Goal: Navigation & Orientation: Find specific page/section

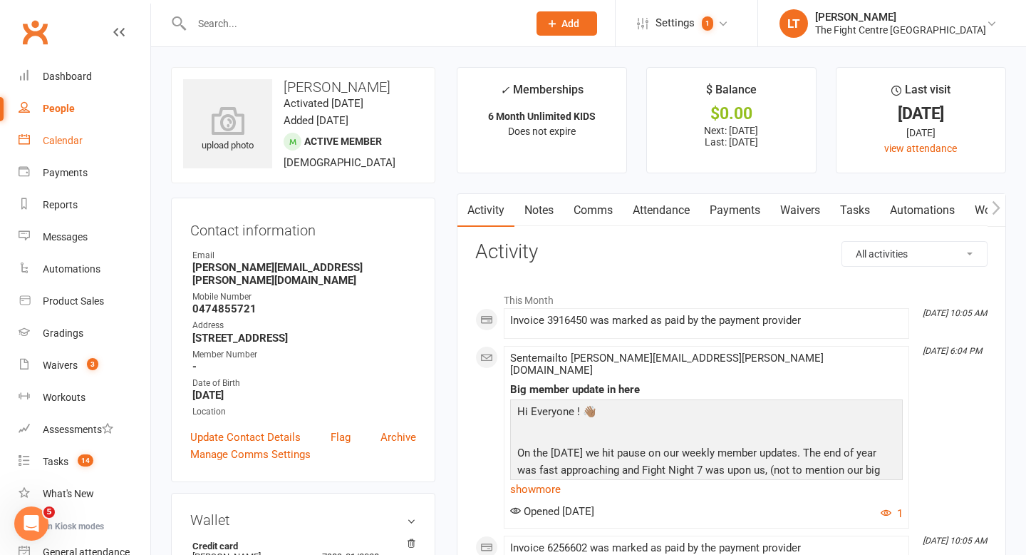
click at [54, 140] on div "Calendar" at bounding box center [63, 140] width 40 height 11
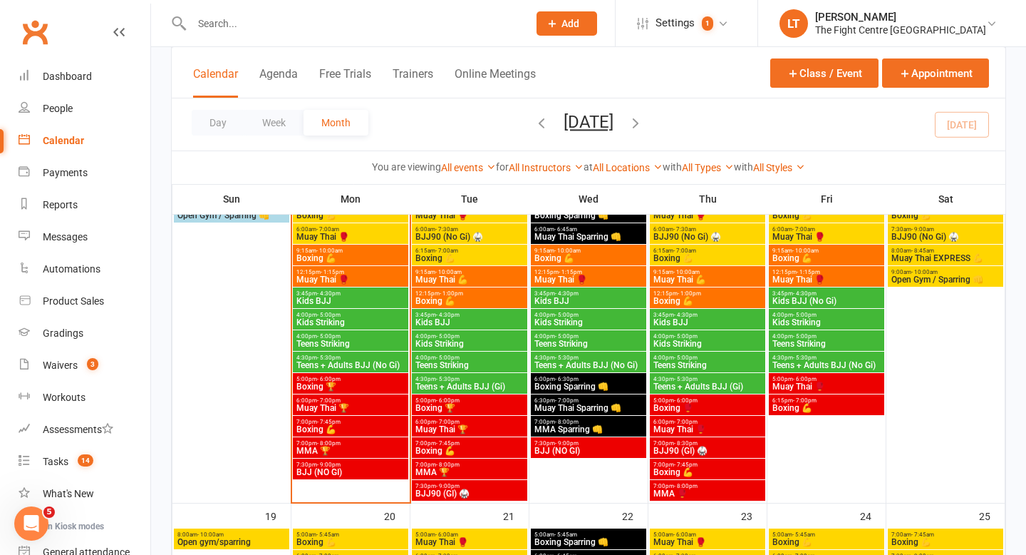
scroll to position [907, 0]
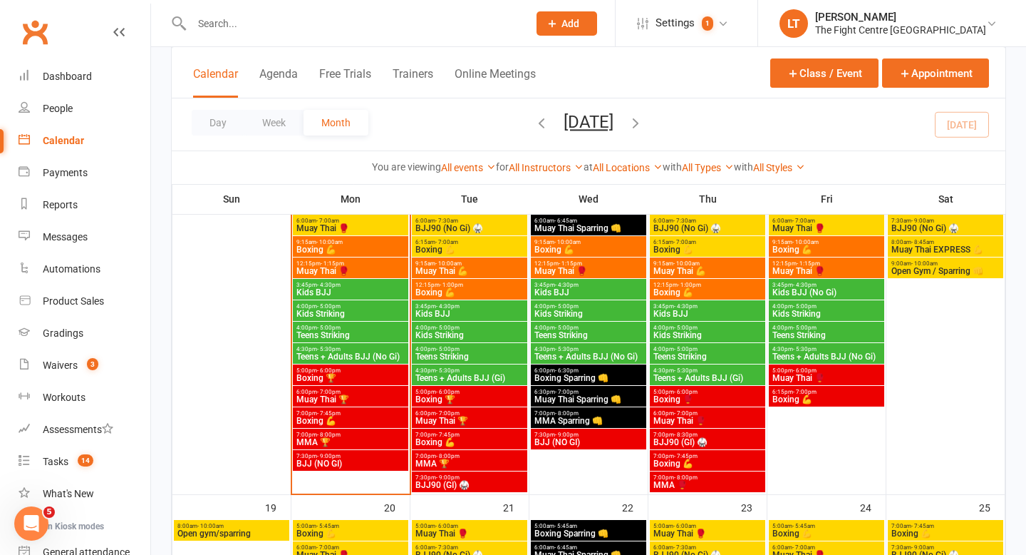
click at [571, 435] on span "- 9:00pm" at bounding box center [567, 434] width 24 height 6
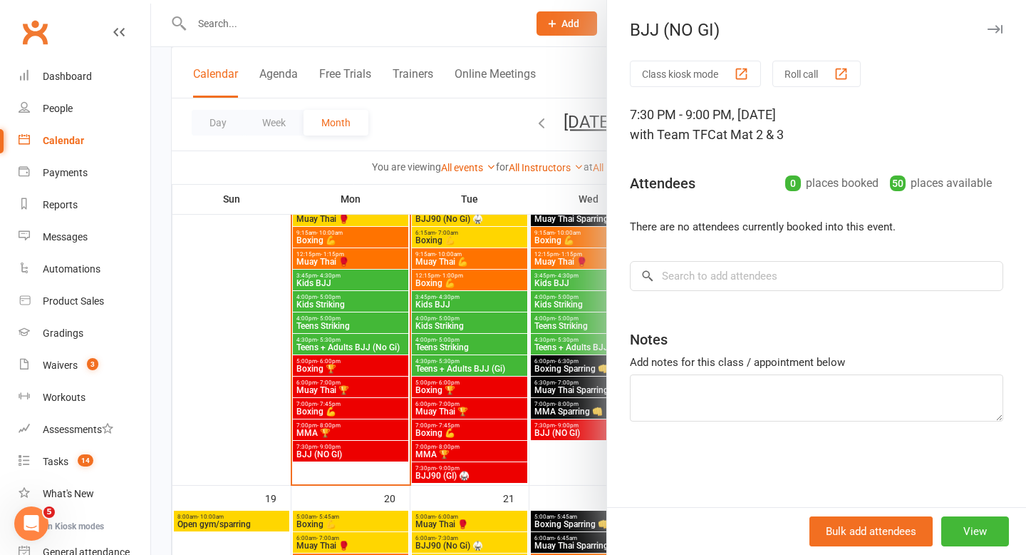
scroll to position [937, 0]
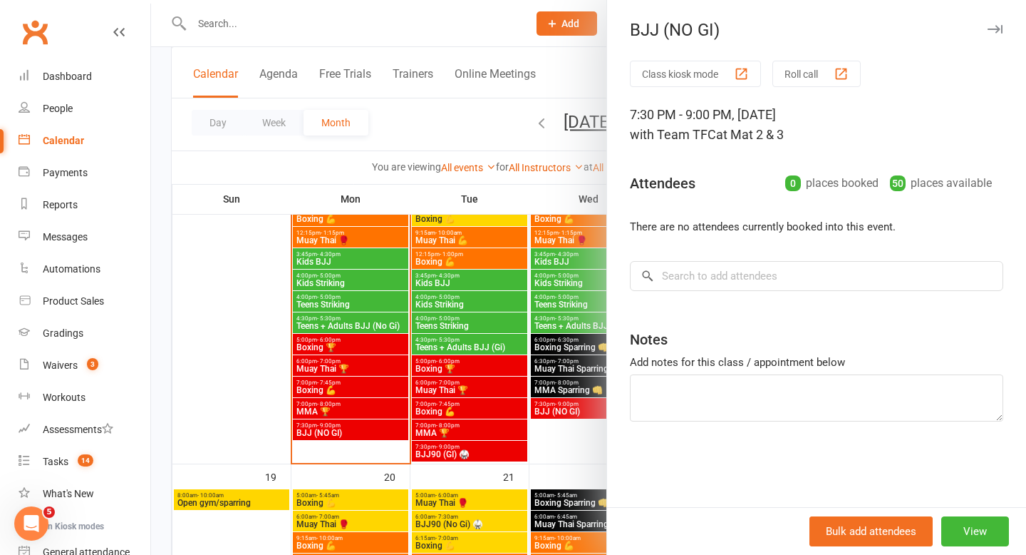
click at [991, 31] on icon "button" at bounding box center [995, 29] width 15 height 9
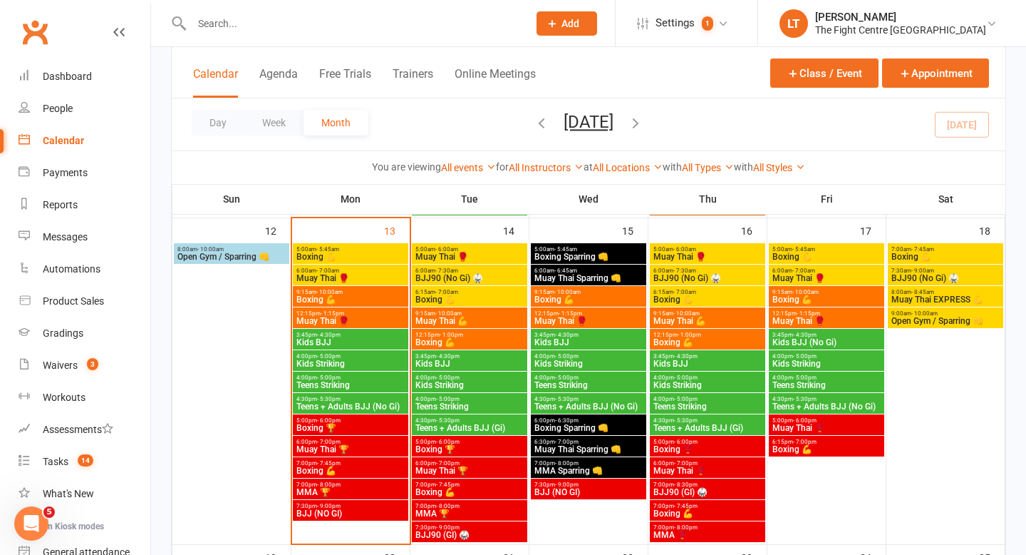
scroll to position [845, 0]
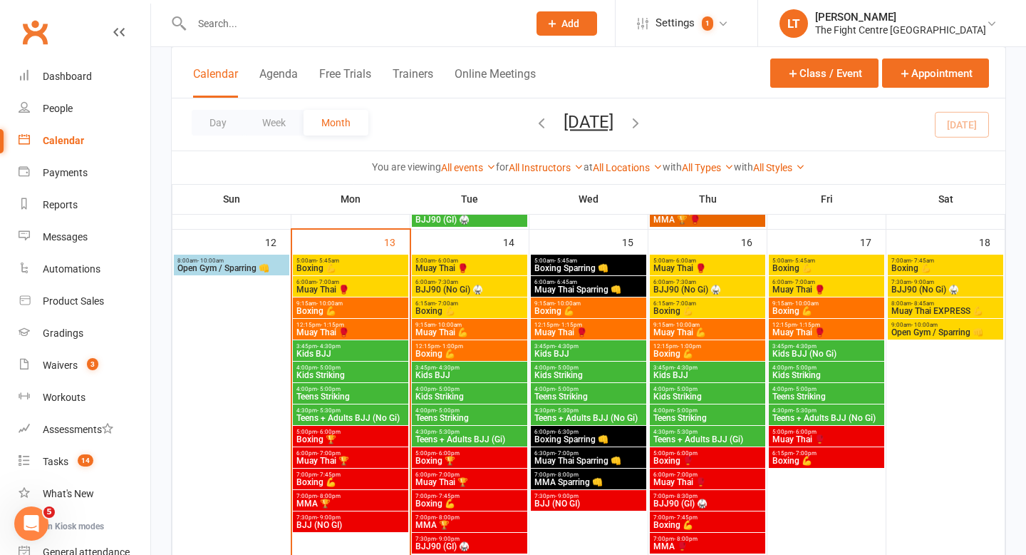
click at [366, 320] on div "12:15pm - 1:15pm Muay Thai 🥊" at bounding box center [350, 329] width 115 height 21
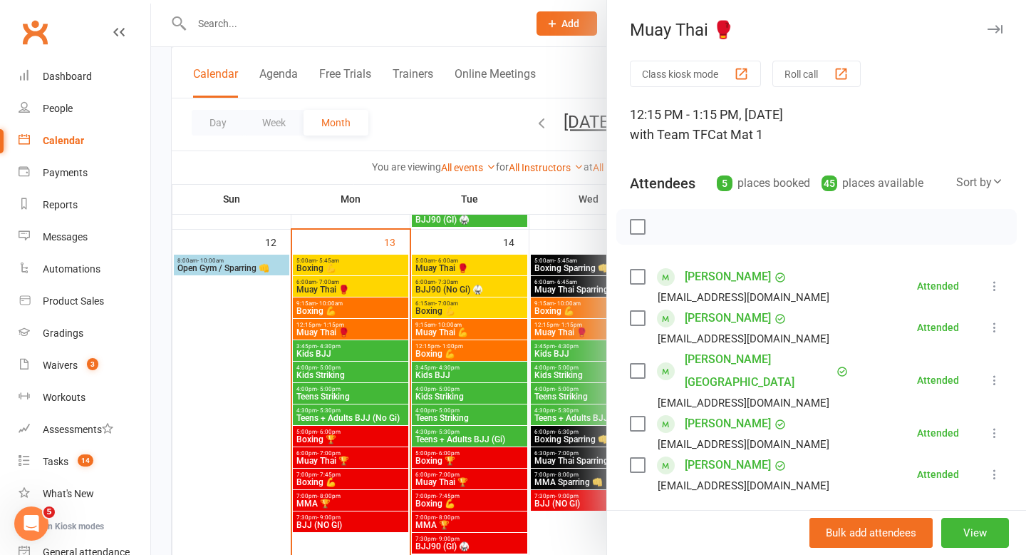
click at [994, 31] on icon "button" at bounding box center [995, 29] width 15 height 9
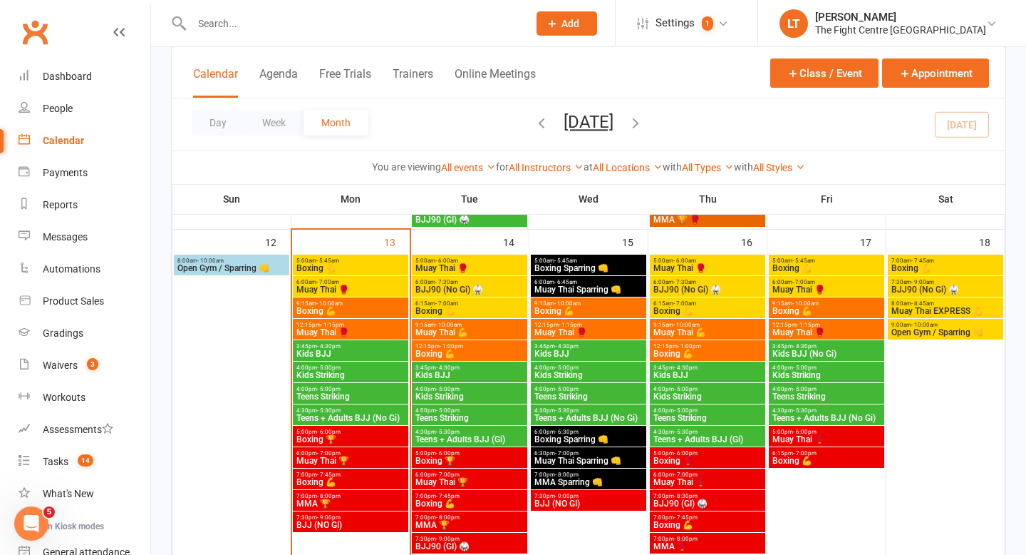
click at [371, 297] on div "9:15am - 10:00am Boxing 💪" at bounding box center [350, 307] width 115 height 21
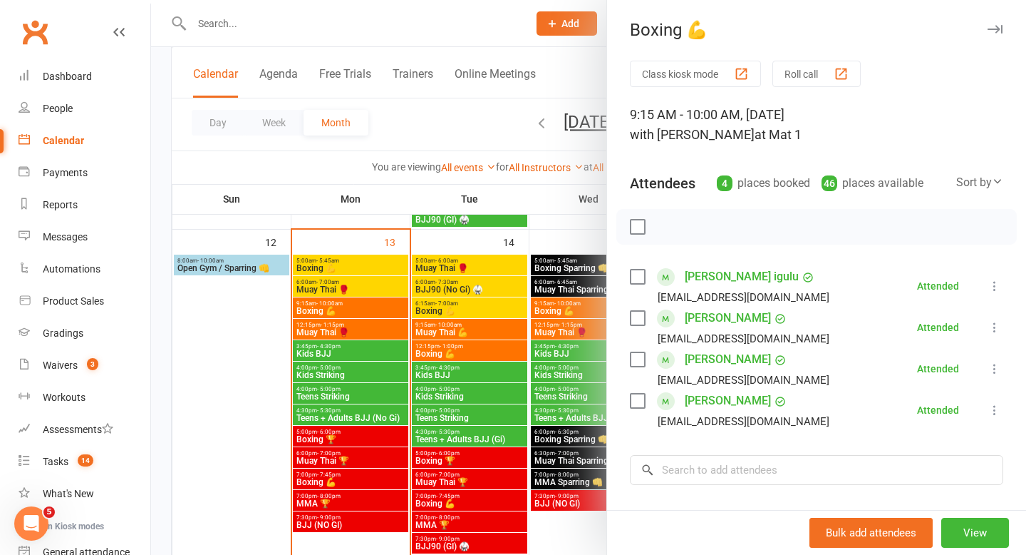
click at [993, 29] on icon "button" at bounding box center [995, 29] width 15 height 9
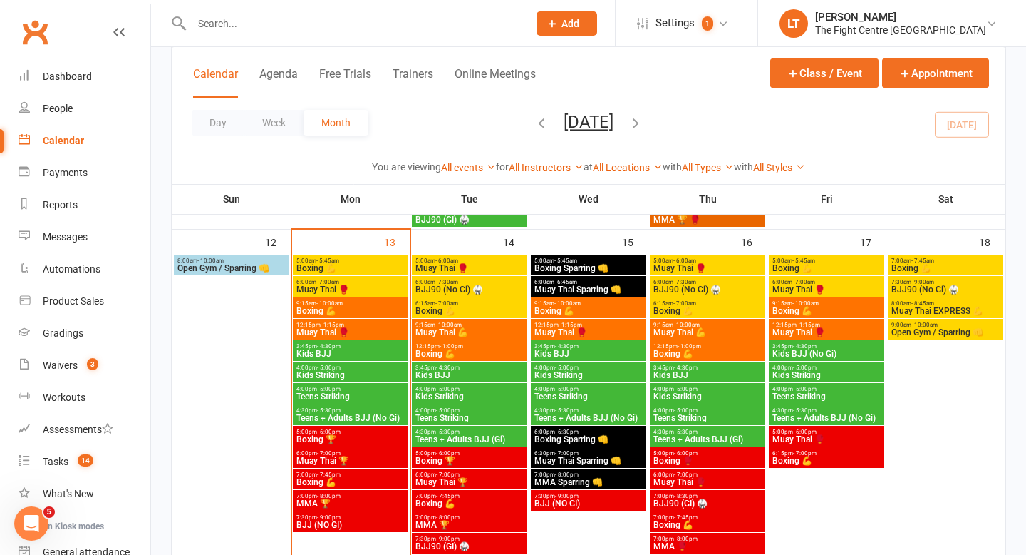
click at [352, 443] on span "Boxing 🏆" at bounding box center [351, 439] width 110 height 9
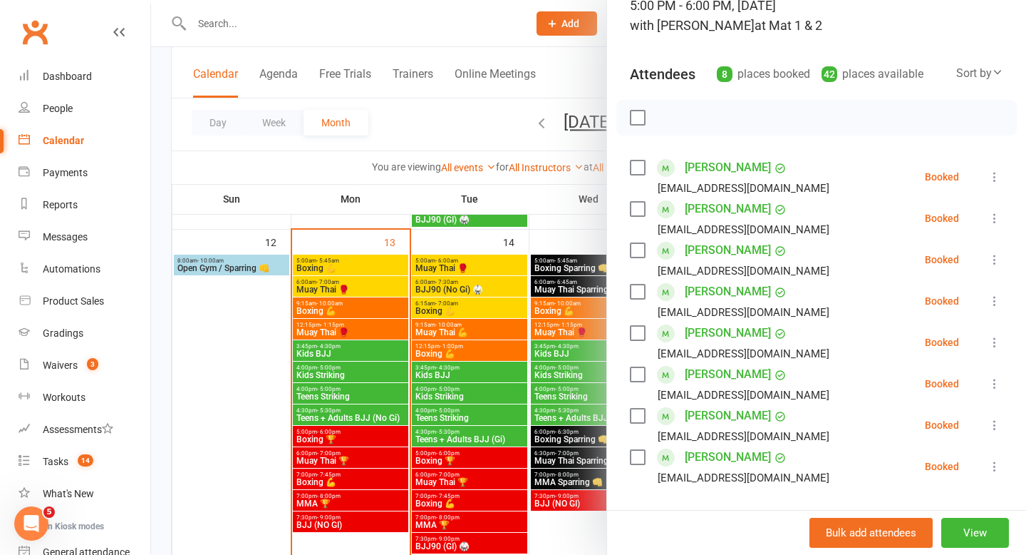
scroll to position [0, 0]
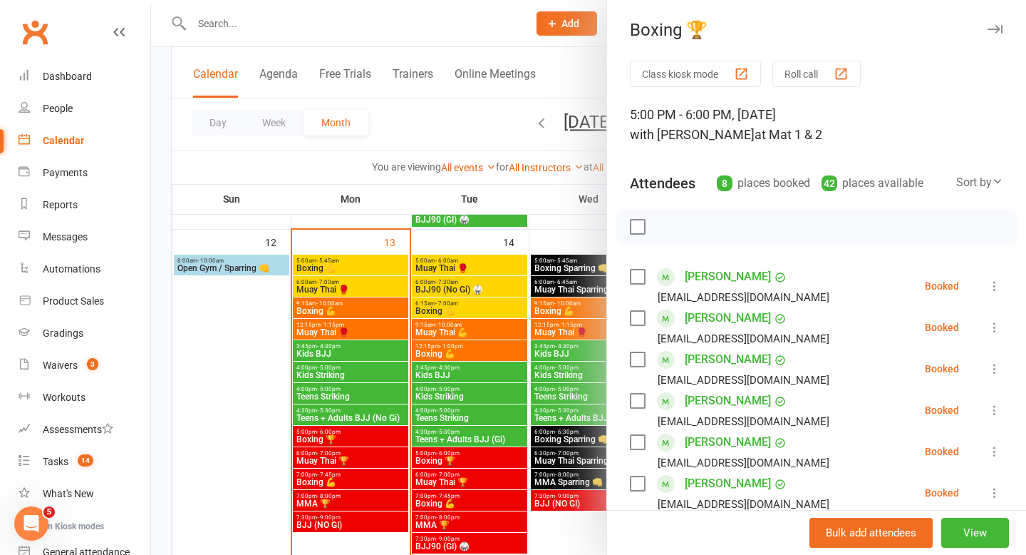
click at [998, 24] on button "button" at bounding box center [994, 29] width 17 height 17
